Goal: Information Seeking & Learning: Find specific page/section

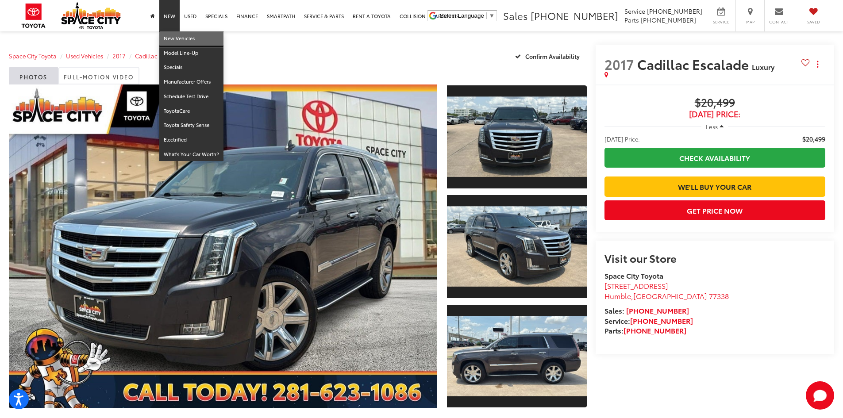
click at [178, 42] on link "New Vehicles" at bounding box center [191, 38] width 64 height 15
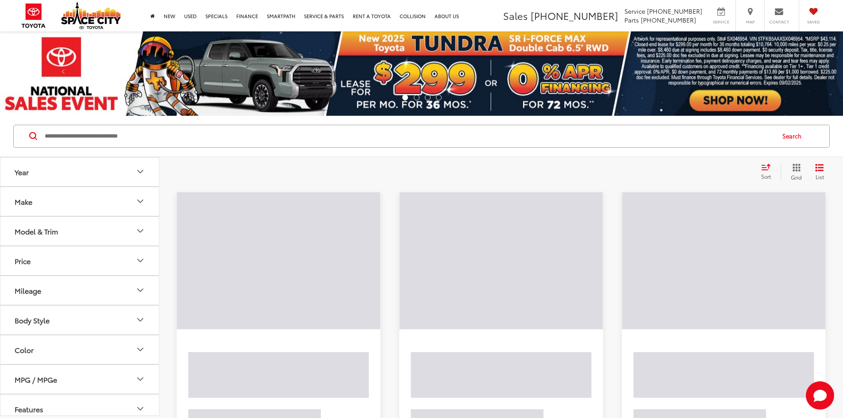
click at [169, 130] on input "Search by Make, Model, or Keyword" at bounding box center [409, 136] width 730 height 21
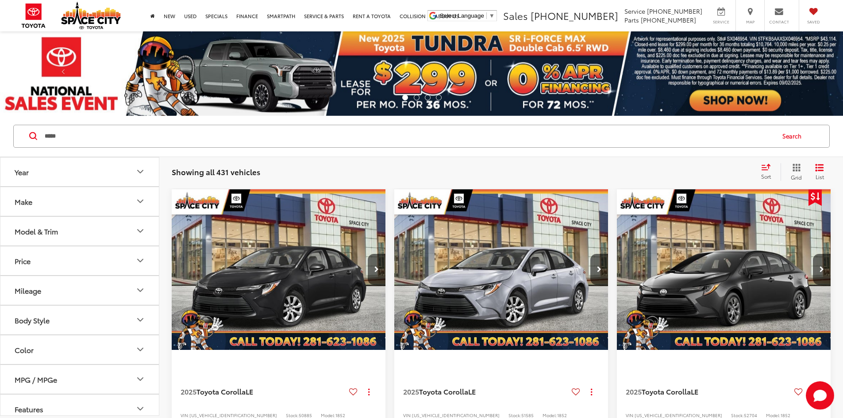
type input "*****"
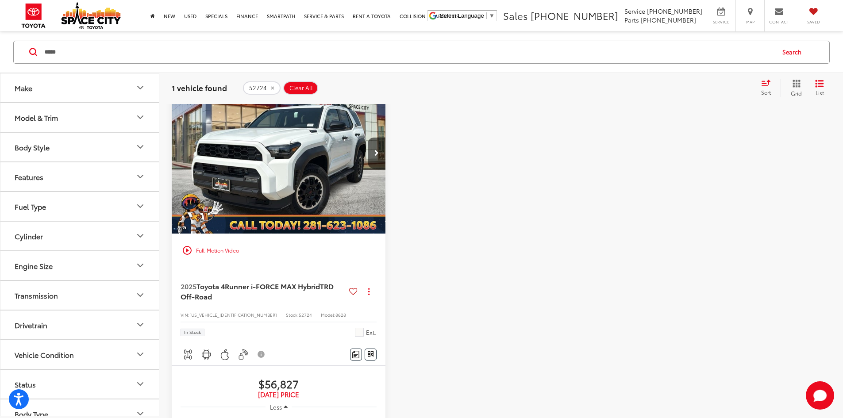
scroll to position [133, 0]
